Goal: Answer question/provide support

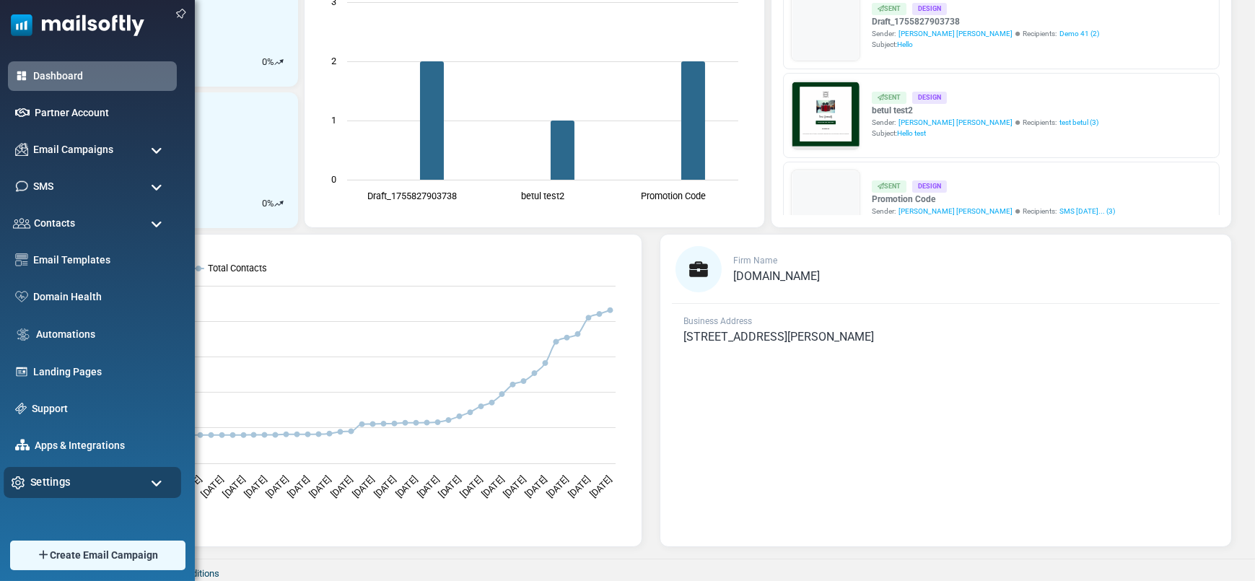
scroll to position [278, 0]
click at [43, 476] on span "Settings" at bounding box center [50, 482] width 40 height 16
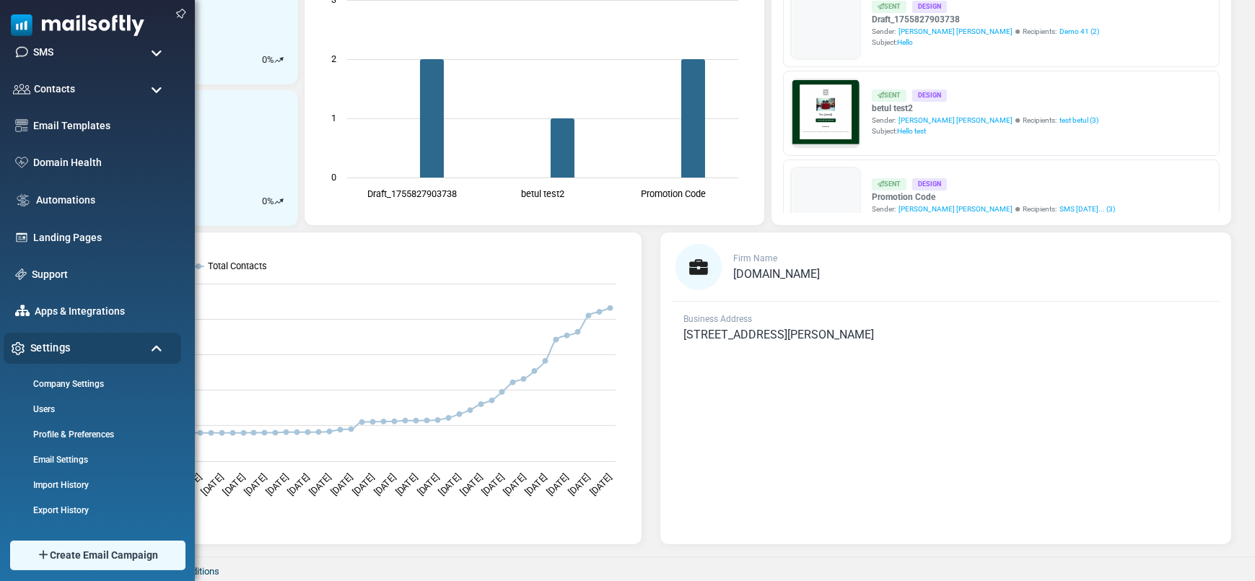
scroll to position [182, 0]
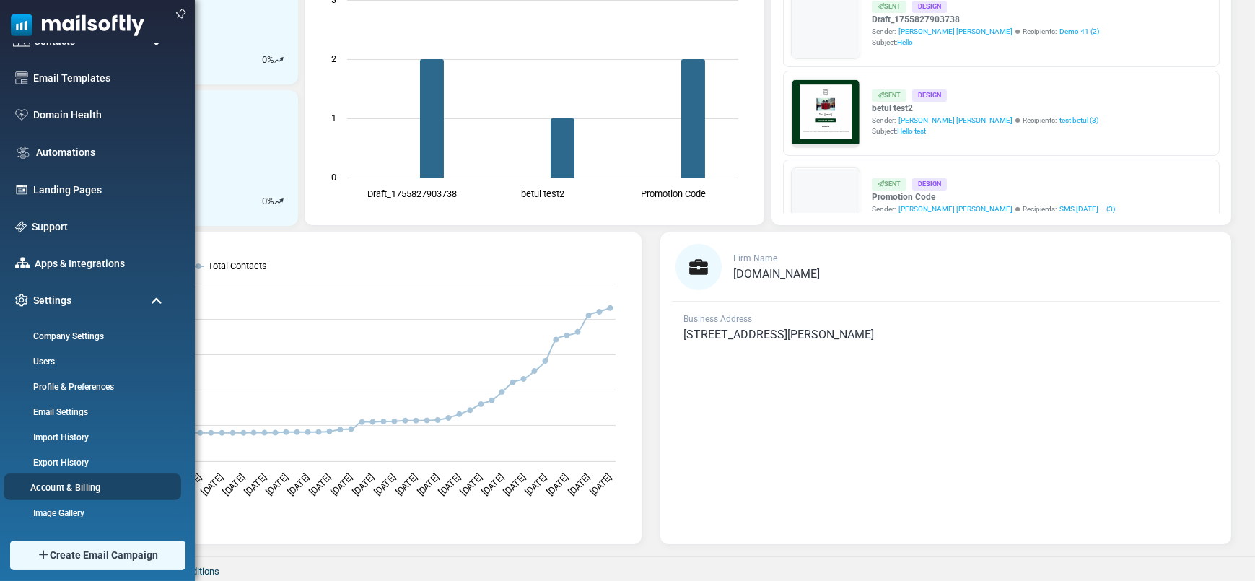
click at [74, 484] on link "Account & Billing" at bounding box center [90, 488] width 173 height 14
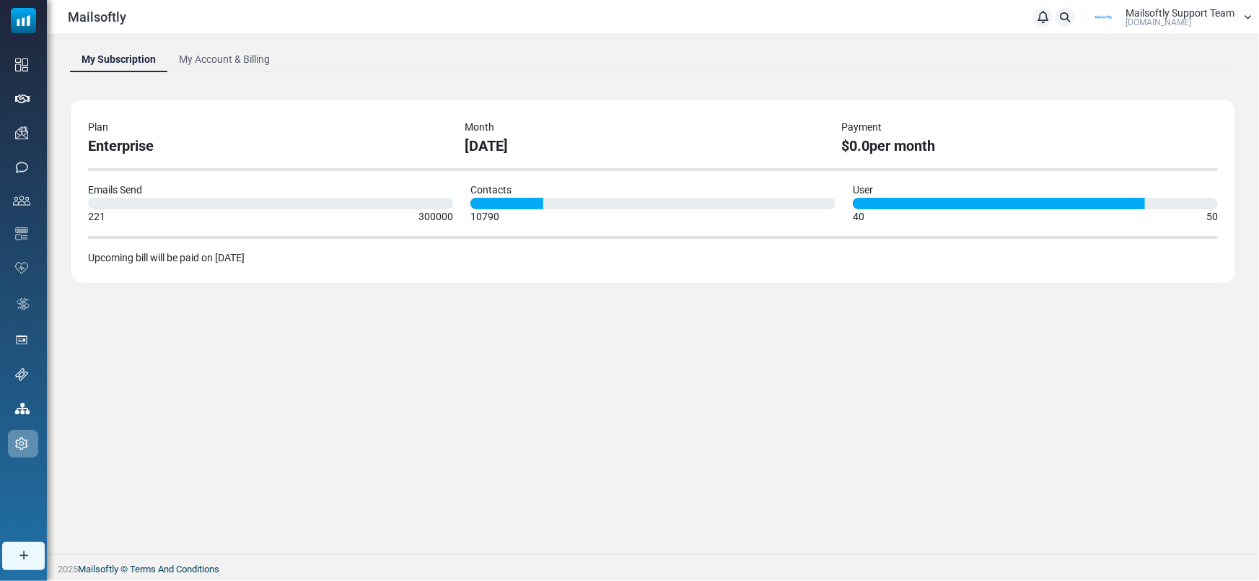
click at [250, 55] on link "My Account & Billing" at bounding box center [224, 59] width 114 height 26
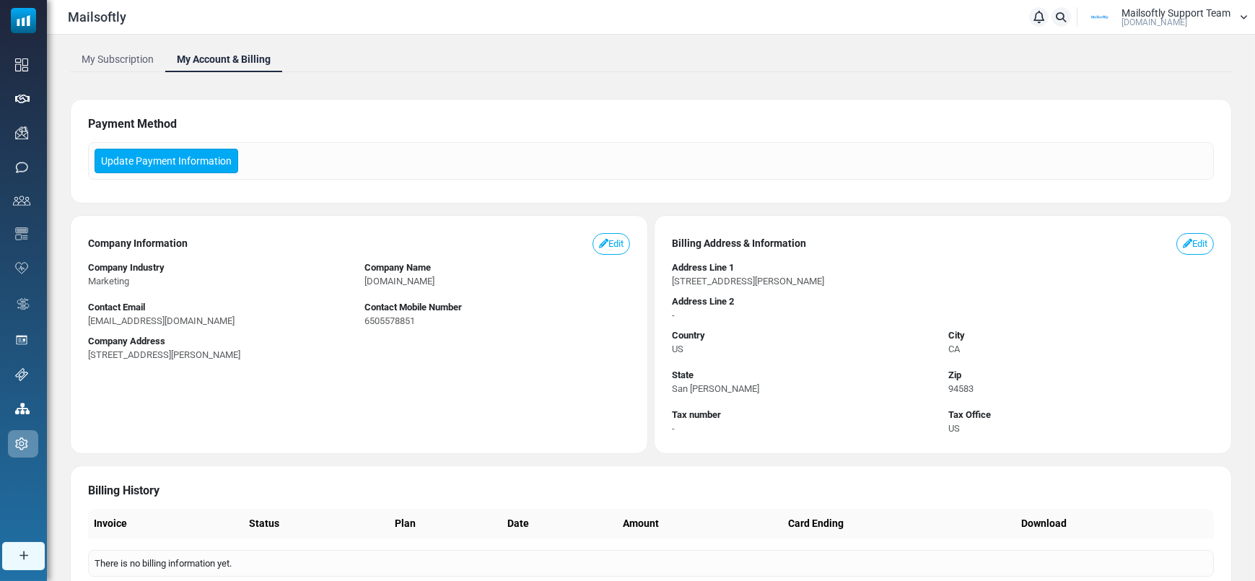
click at [177, 160] on link "Update Payment Information" at bounding box center [167, 161] width 144 height 25
click at [709, 87] on div "My Subscription My Account & Billing Payment Method Update Payment Information …" at bounding box center [651, 329] width 1208 height 589
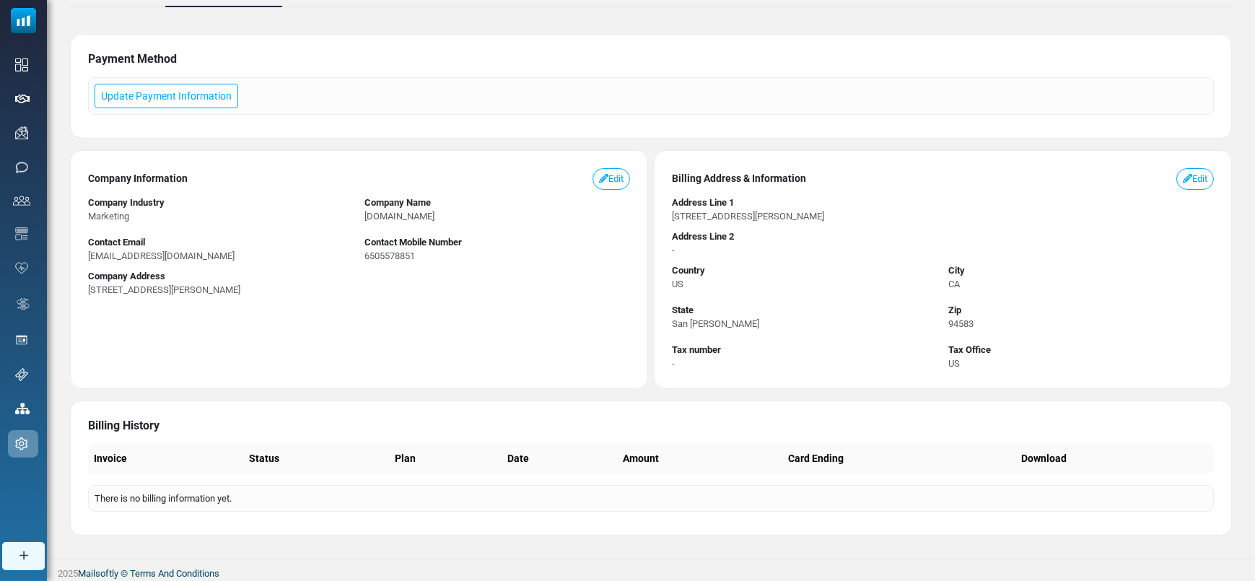
scroll to position [66, 0]
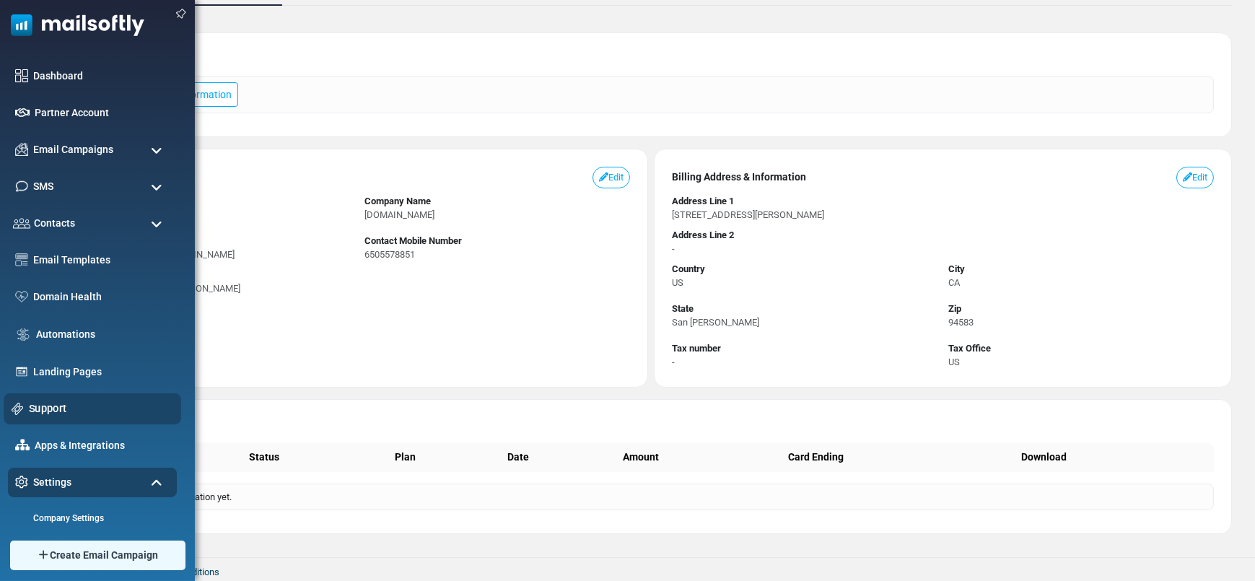
click at [52, 401] on link "Support" at bounding box center [101, 409] width 144 height 16
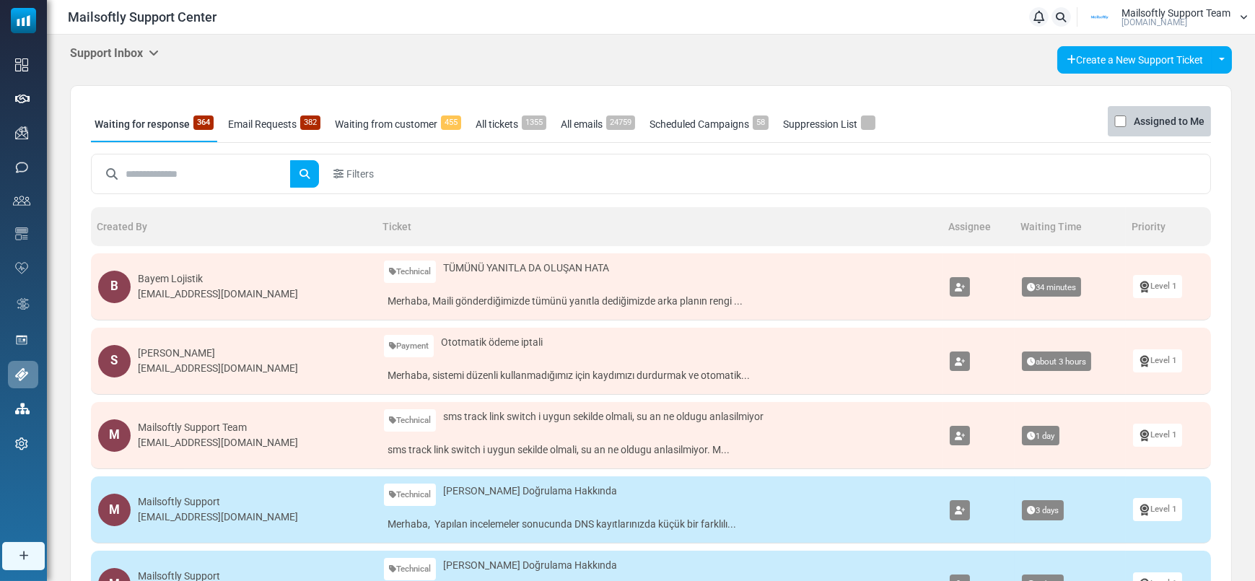
click at [259, 109] on link "Email Requests 382" at bounding box center [274, 124] width 100 height 36
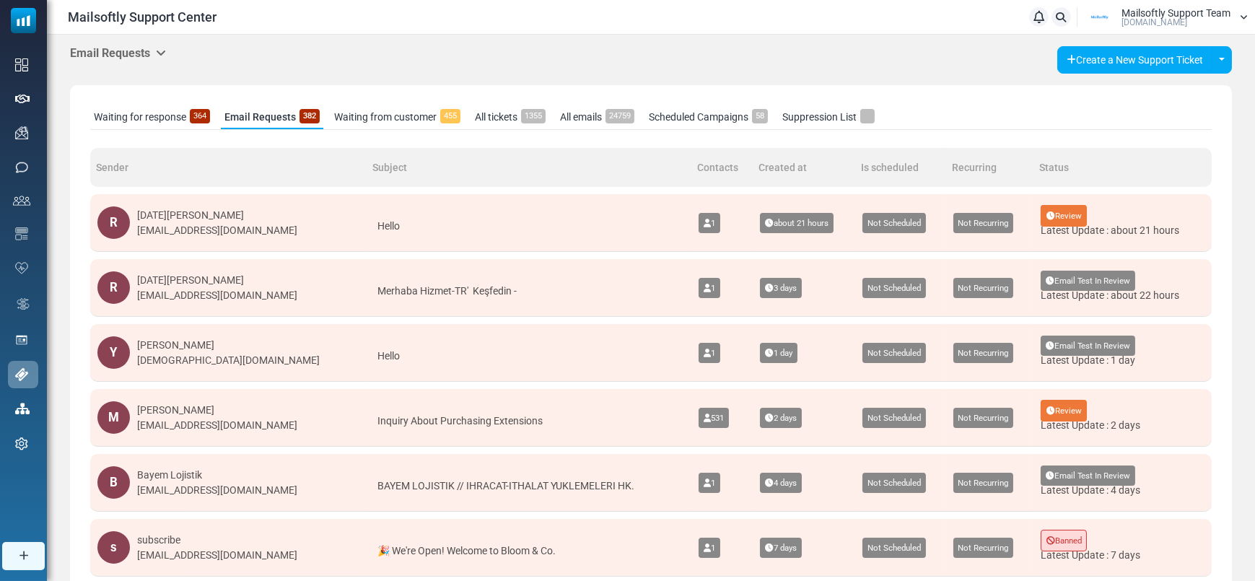
click at [401, 114] on link "Waiting from customer 455" at bounding box center [398, 117] width 134 height 24
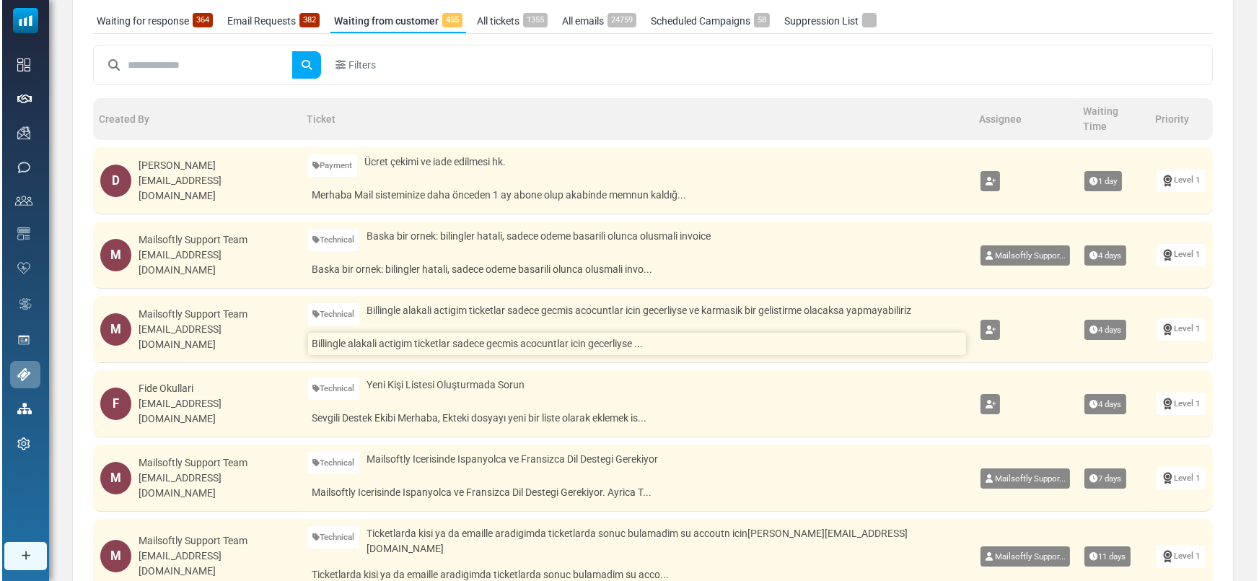
scroll to position [99, 0]
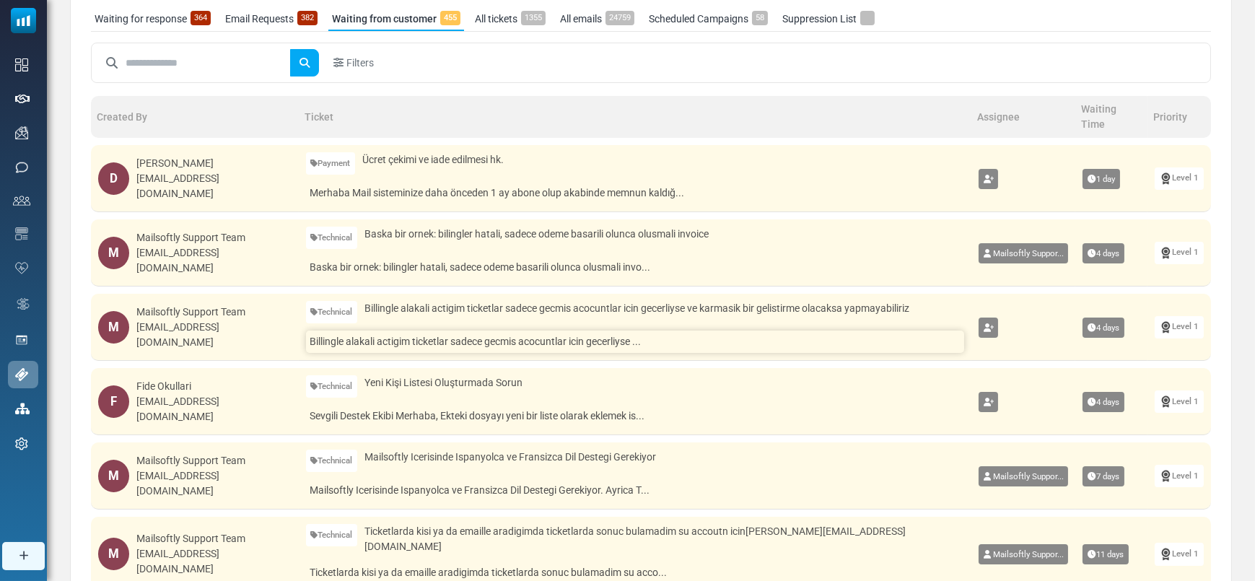
click at [510, 336] on link "Billingle alakali actigim ticketlar sadece gecmis acocuntlar icin gecerliyse ..." at bounding box center [635, 342] width 658 height 22
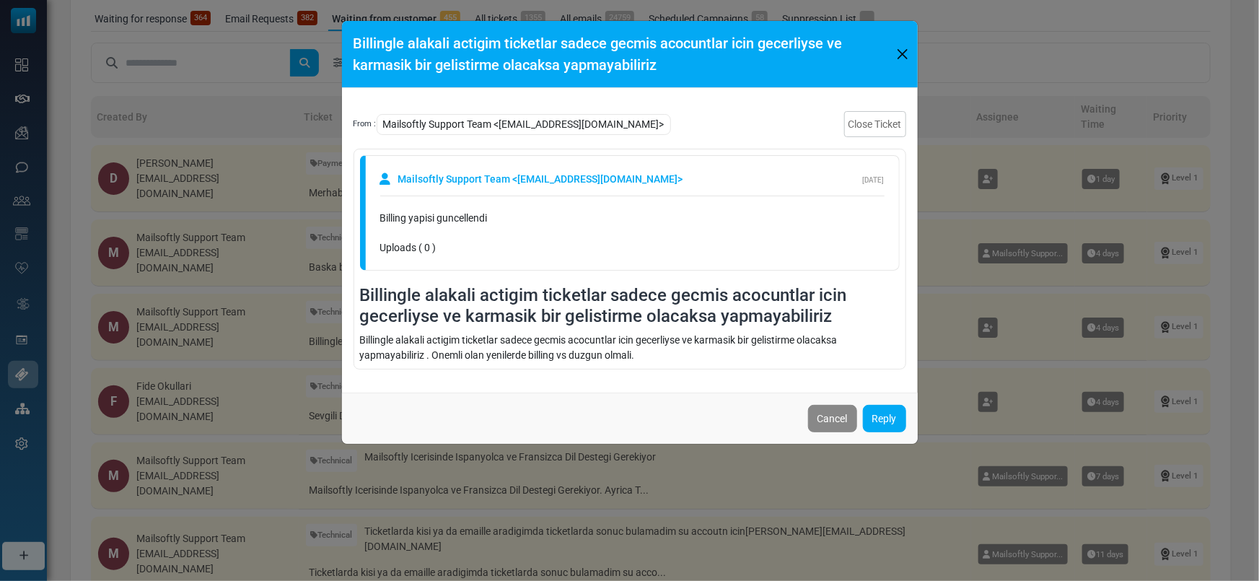
click at [237, 249] on div "Billingle alakali actigim ticketlar sadece gecmis acocuntlar icin gecerliyse ve…" at bounding box center [629, 290] width 1259 height 581
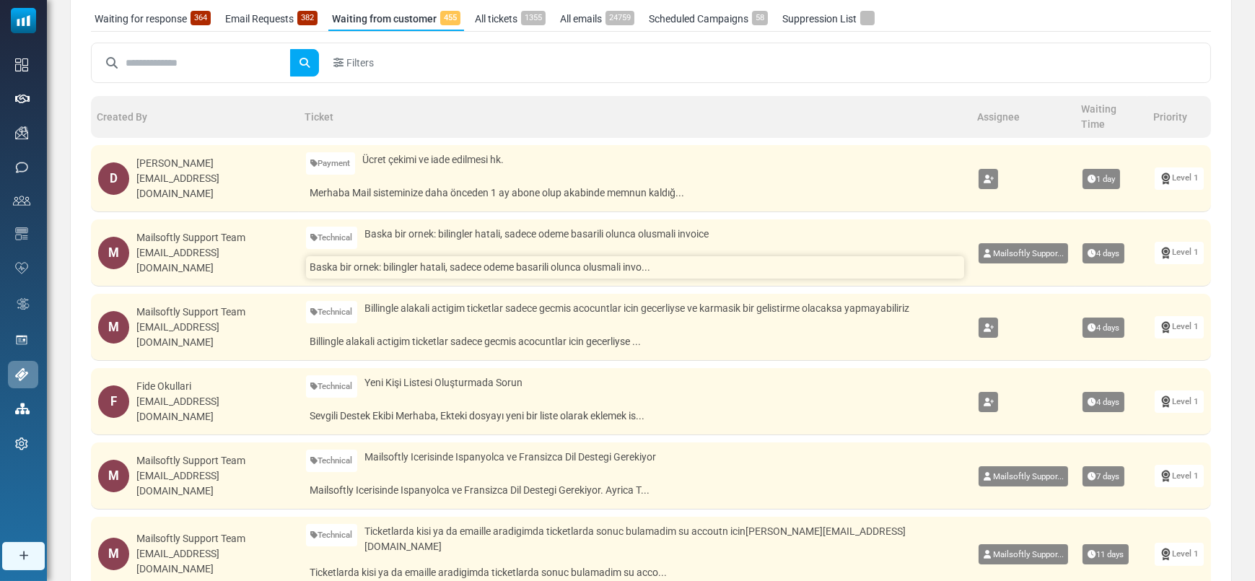
click at [471, 266] on link "Baska bir ornek: bilingler hatali, sadece odeme basarili olunca olusmali invo..." at bounding box center [635, 267] width 658 height 22
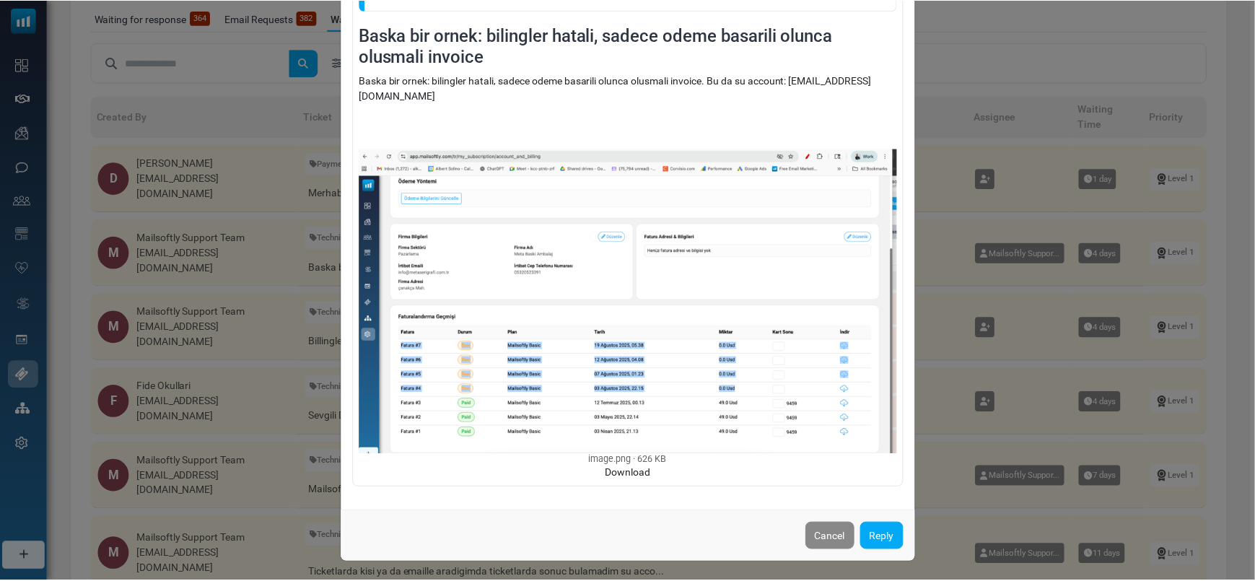
scroll to position [0, 0]
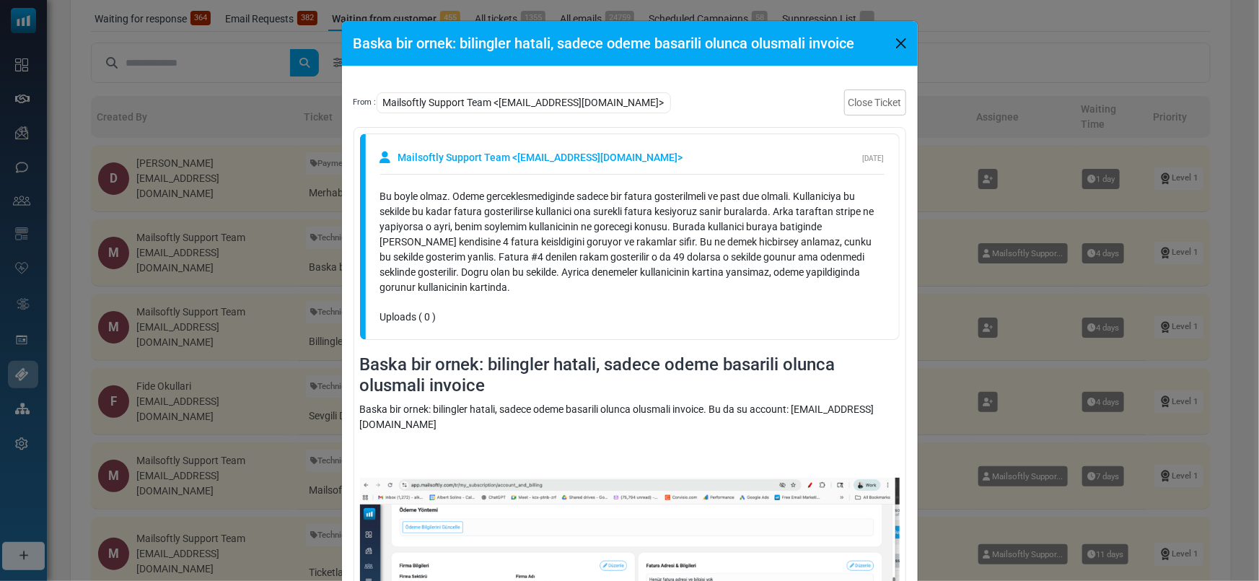
click at [203, 264] on div "Baska bir ornek: bilingler hatali, sadece odeme basarili olunca olusmali invoic…" at bounding box center [629, 290] width 1259 height 581
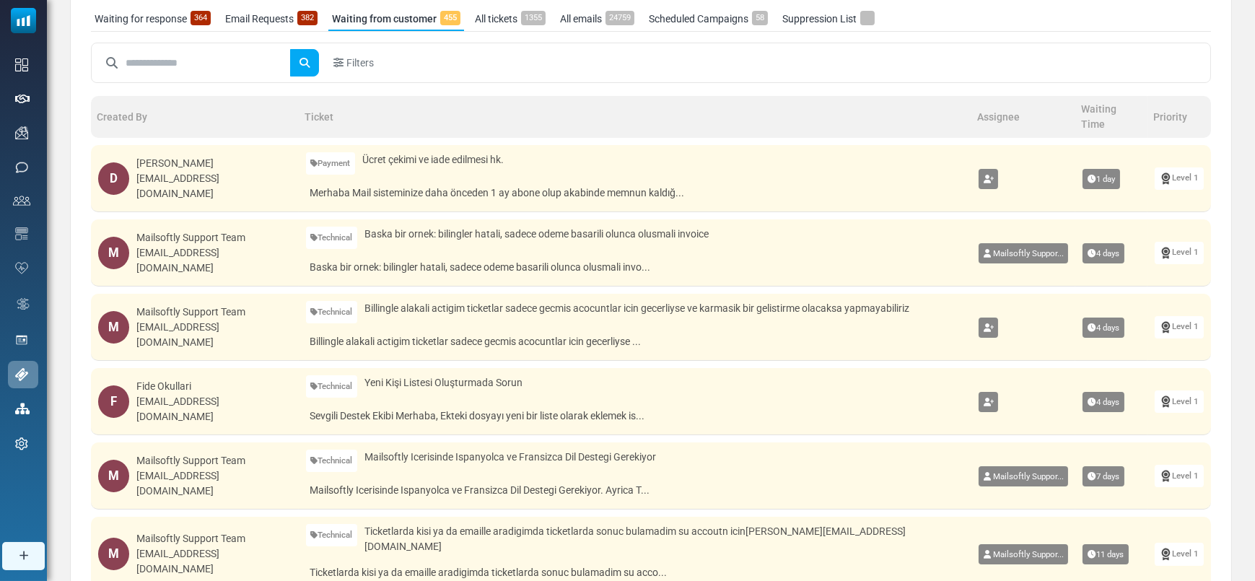
click at [165, 245] on div "Mailsoftly Support Team" at bounding box center [213, 237] width 154 height 15
click at [396, 463] on span "Mailsoftly Icerisinde Ispanyolca ve Fransizca Dil Destegi Gerekiyor" at bounding box center [510, 457] width 292 height 15
click at [181, 467] on div "Mailsoftly Support Team" at bounding box center [213, 460] width 154 height 15
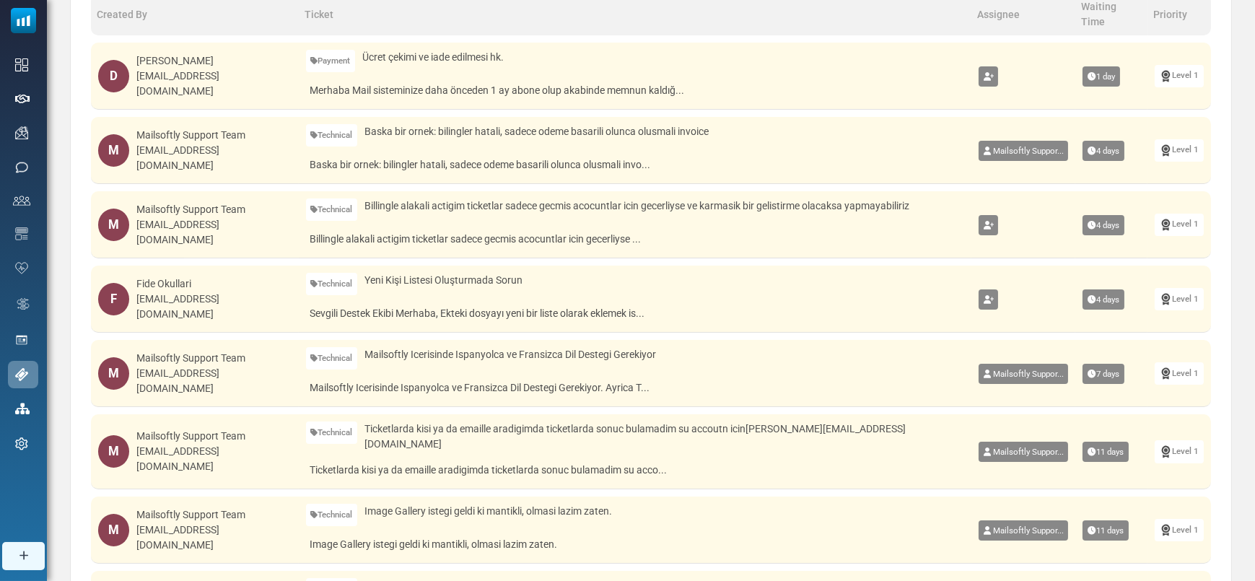
scroll to position [274, 0]
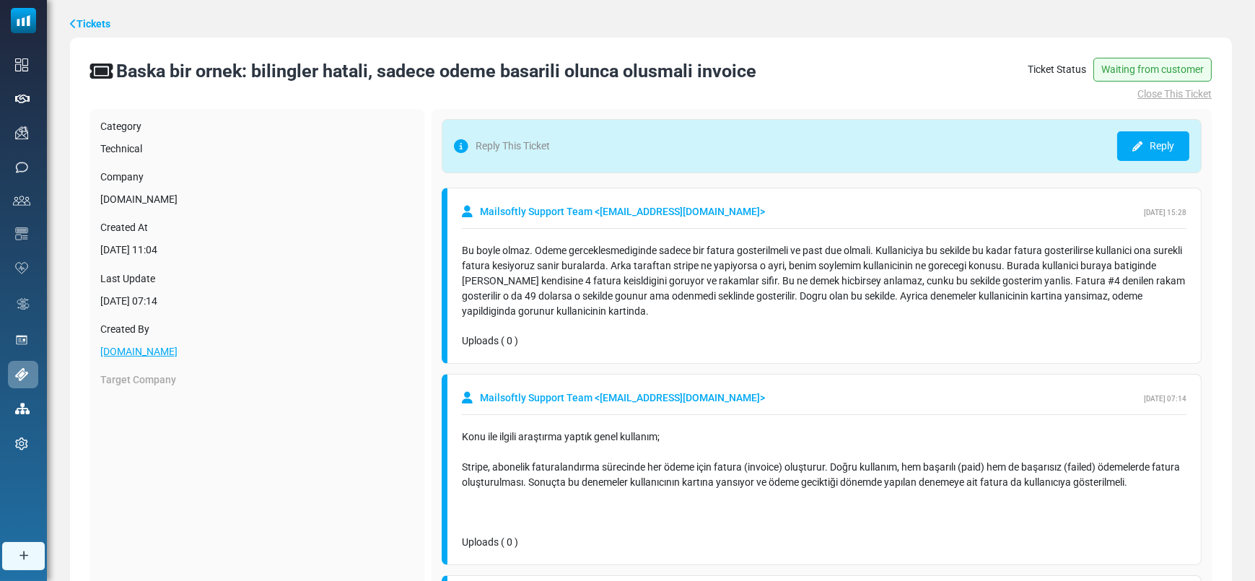
scroll to position [180, 0]
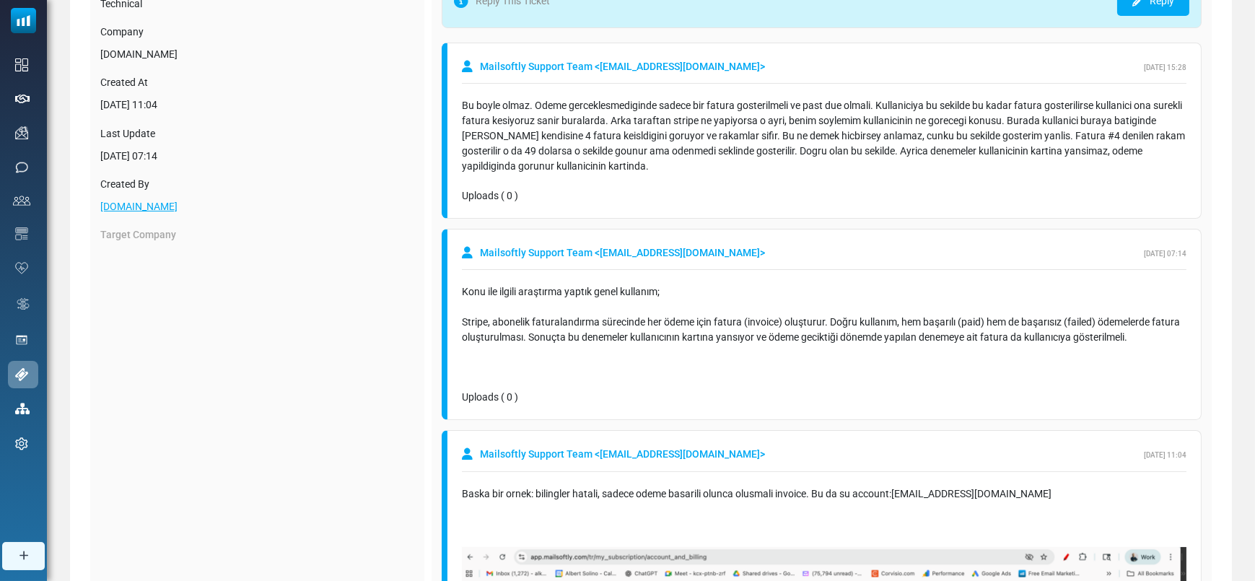
click at [1159, 152] on div "Bu boyle olmaz. Odeme gerceklesmediginde sadece bir fatura gosterilmeli ve past…" at bounding box center [824, 136] width 725 height 76
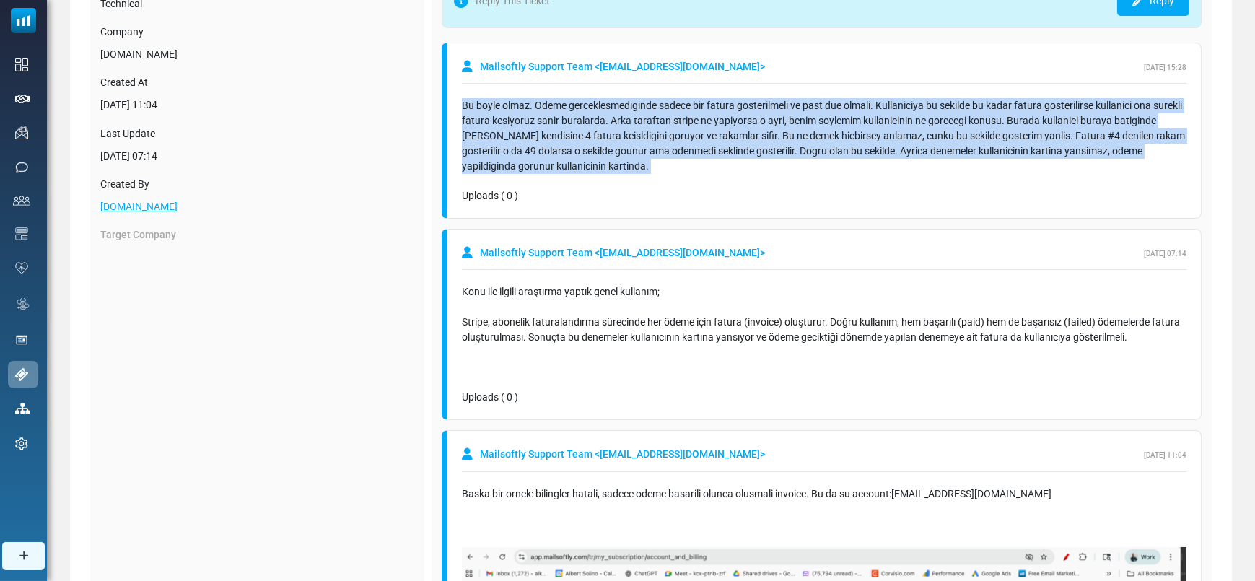
click at [1159, 152] on div "Bu boyle olmaz. Odeme gerceklesmediginde sadece bir fatura gosterilmeli ve past…" at bounding box center [824, 136] width 725 height 76
click at [674, 170] on div "Bu boyle olmaz. Odeme gerceklesmediginde sadece bir fatura gosterilmeli ve past…" at bounding box center [824, 136] width 725 height 76
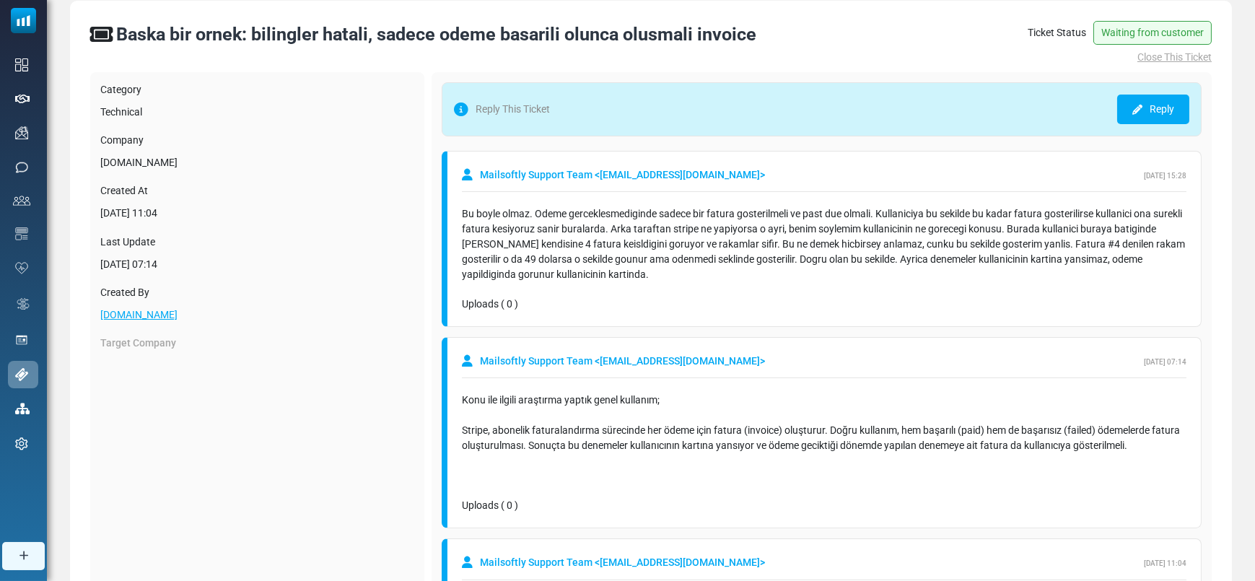
scroll to position [70, 0]
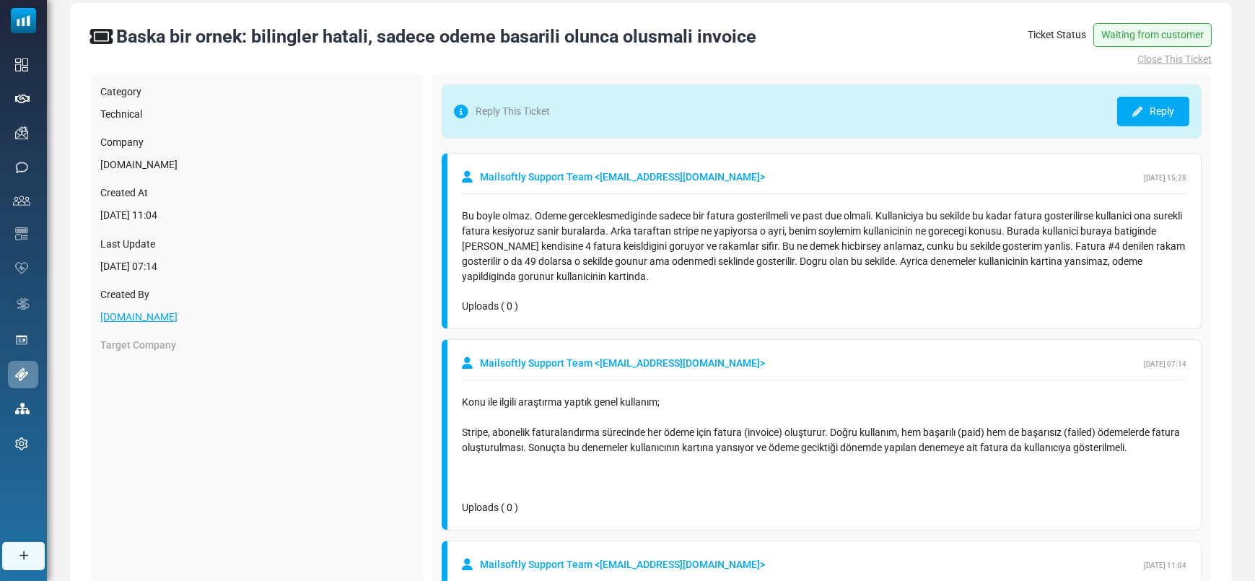
click at [861, 206] on div "Bu boyle olmaz. Odeme gerceklesmediginde sadece bir fatura gosterilmeli ve past…" at bounding box center [824, 246] width 725 height 90
click at [858, 209] on div "Bu boyle olmaz. Odeme gerceklesmediginde sadece bir fatura gosterilmeli ve past…" at bounding box center [824, 247] width 725 height 76
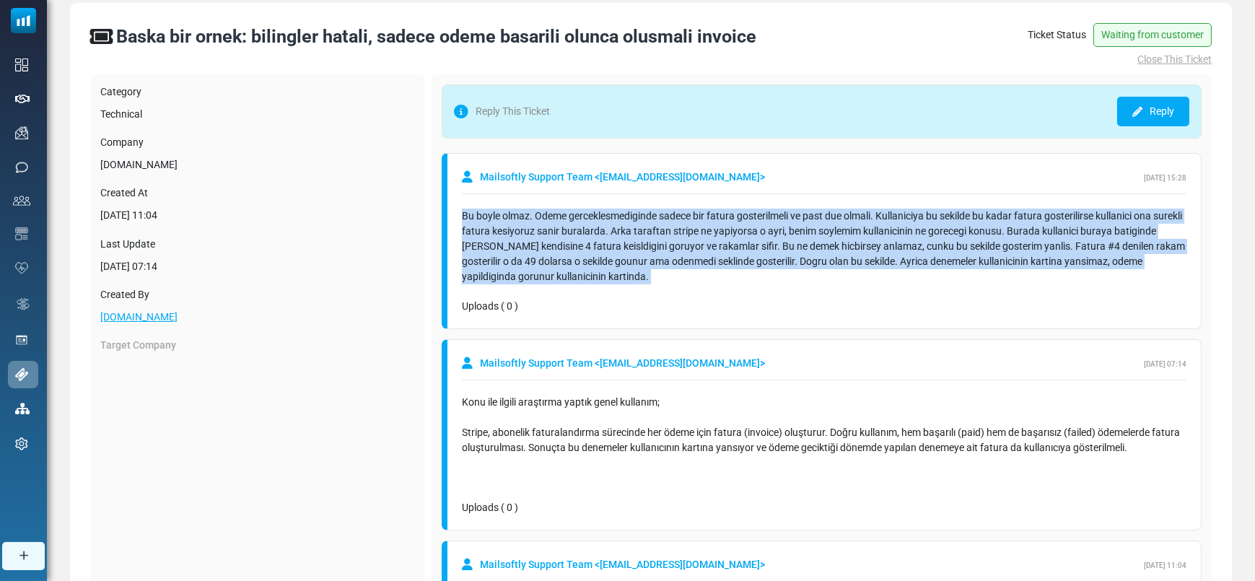
click at [858, 209] on div "Bu boyle olmaz. Odeme gerceklesmediginde sadece bir fatura gosterilmeli ve past…" at bounding box center [824, 247] width 725 height 76
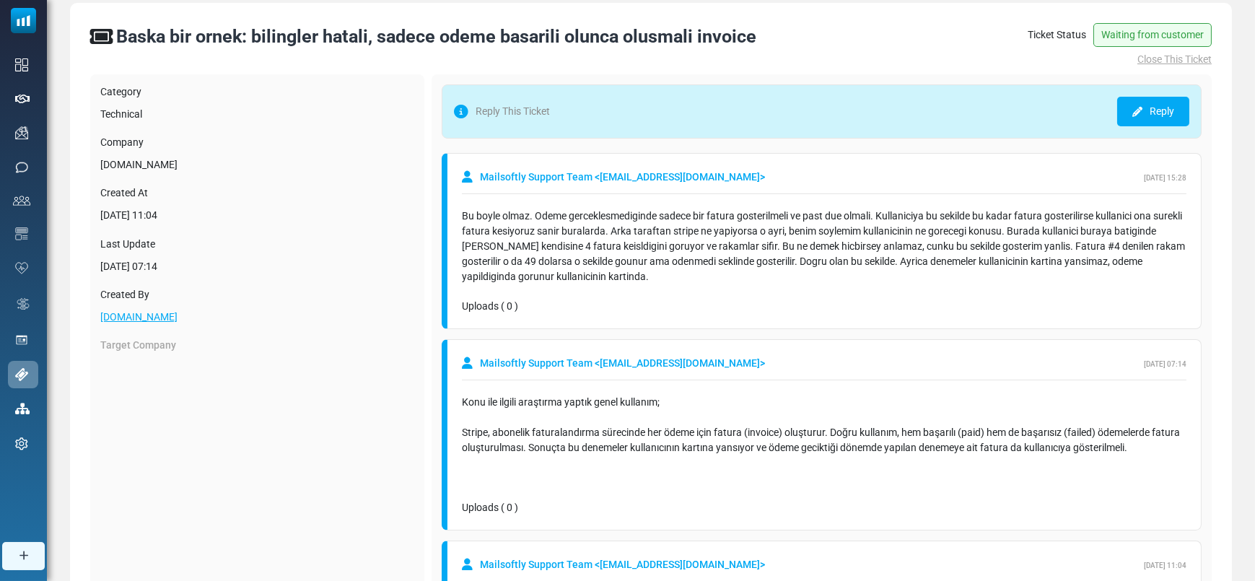
click at [948, 302] on div "Uploads ( 0 )" at bounding box center [824, 306] width 725 height 15
click at [748, 266] on div "Bu boyle olmaz. Odeme gerceklesmediginde sadece bir fatura gosterilmeli ve past…" at bounding box center [824, 247] width 725 height 76
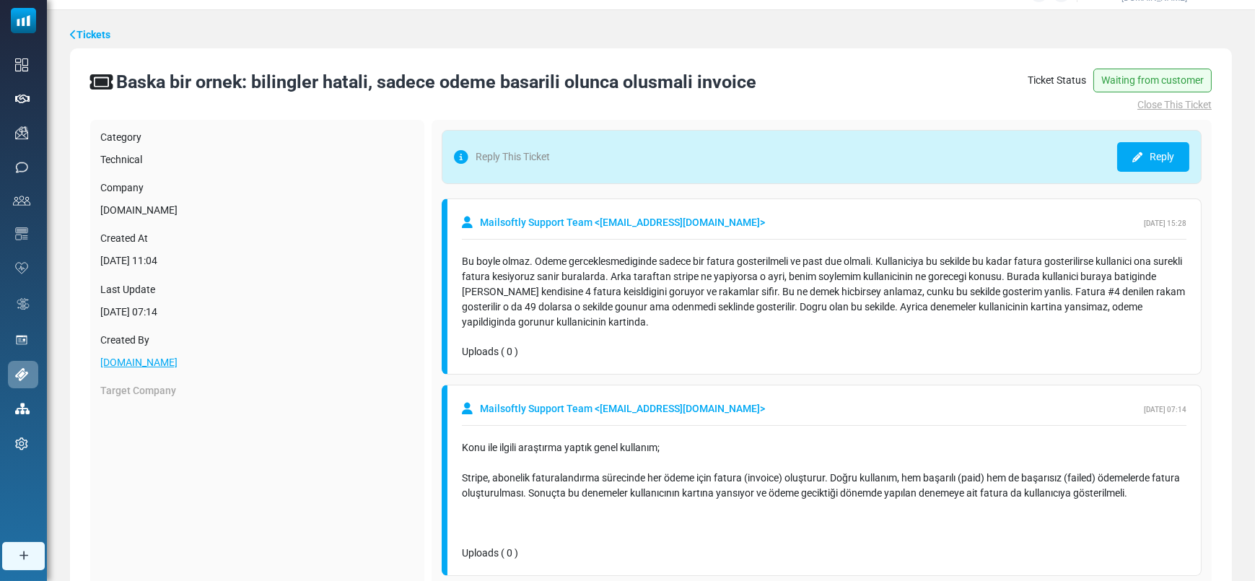
scroll to position [25, 0]
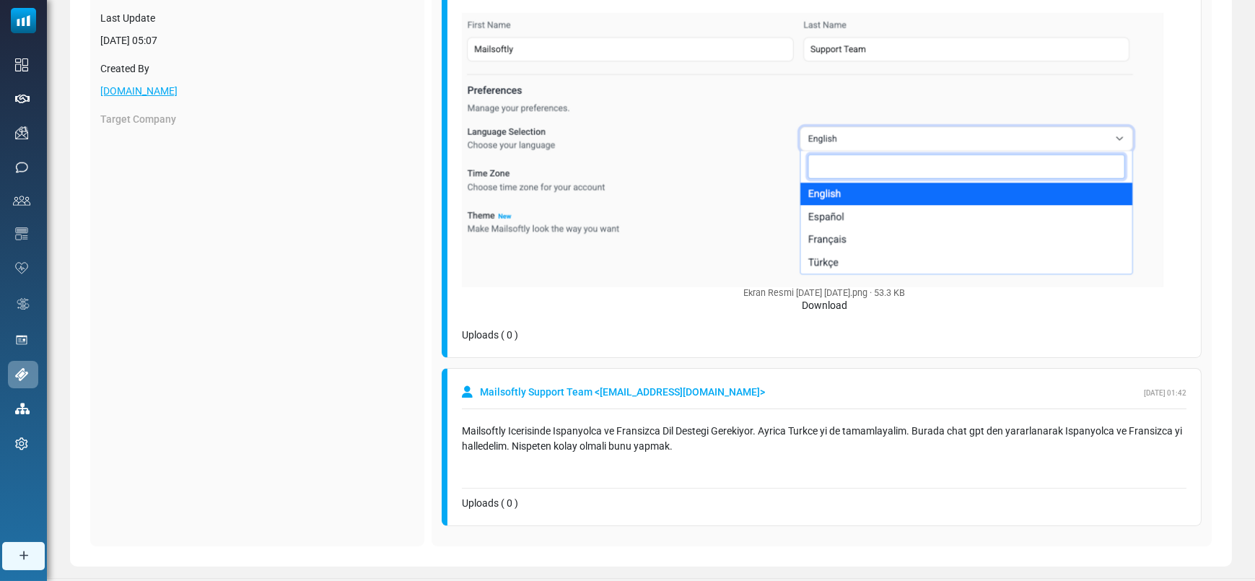
scroll to position [318, 0]
